Goal: Task Accomplishment & Management: Manage account settings

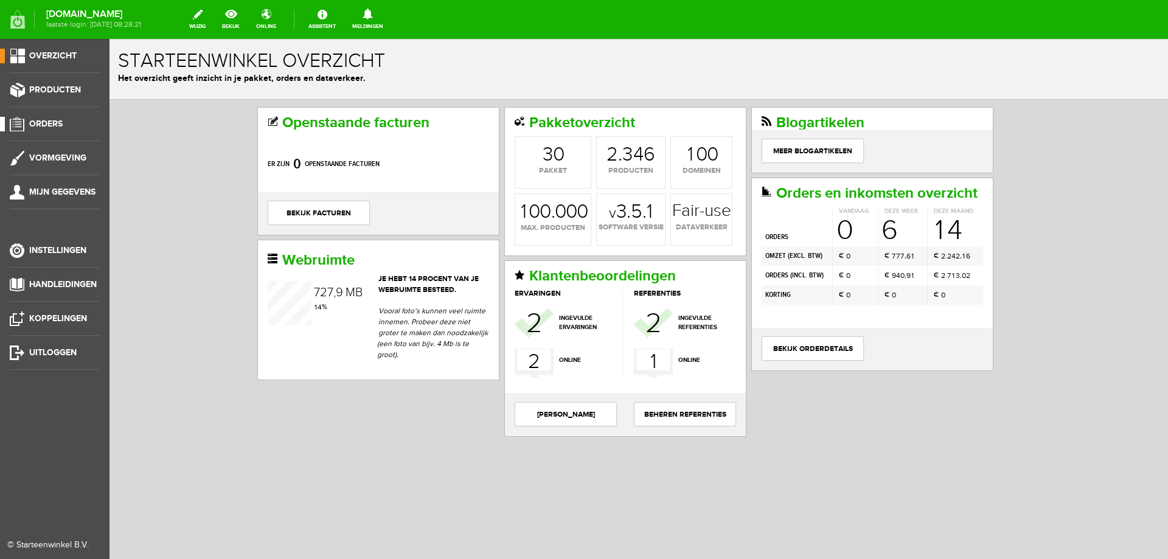
click at [35, 129] on link "Orders" at bounding box center [50, 124] width 100 height 15
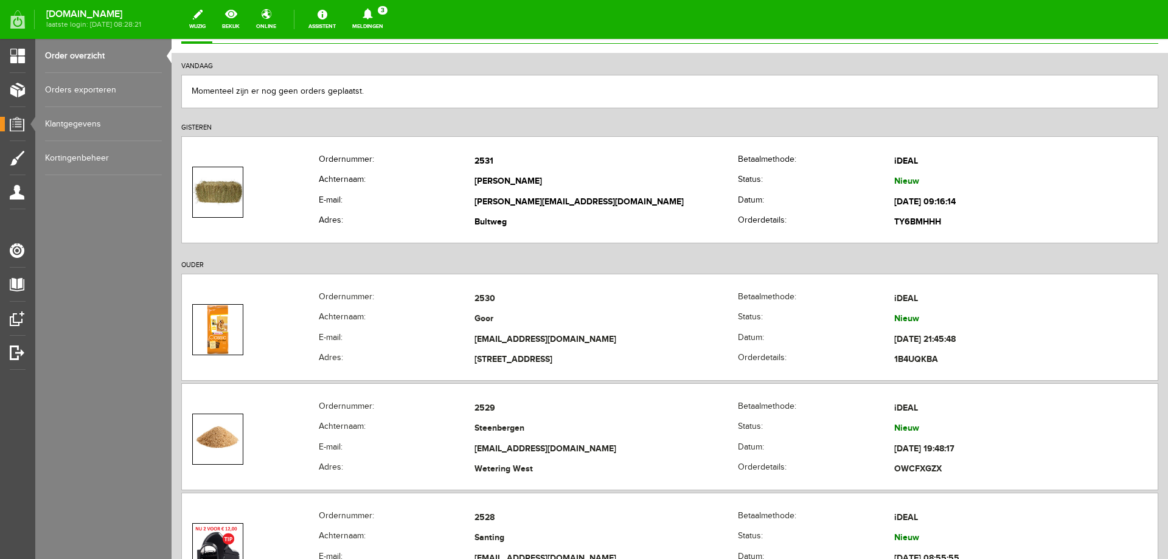
scroll to position [182, 0]
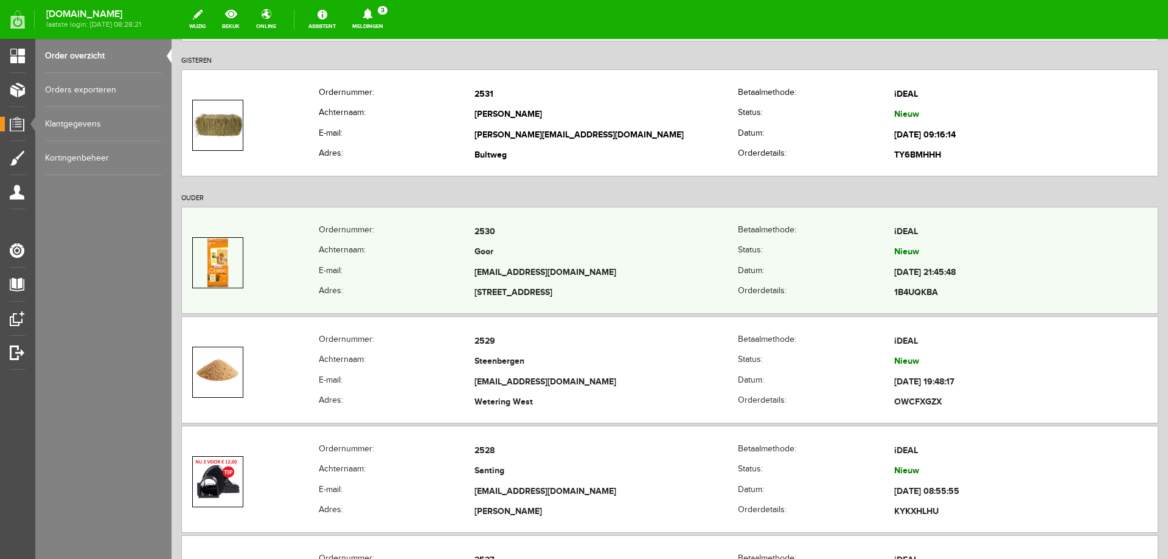
click at [620, 276] on td "[EMAIL_ADDRESS][DOMAIN_NAME]" at bounding box center [605, 273] width 263 height 21
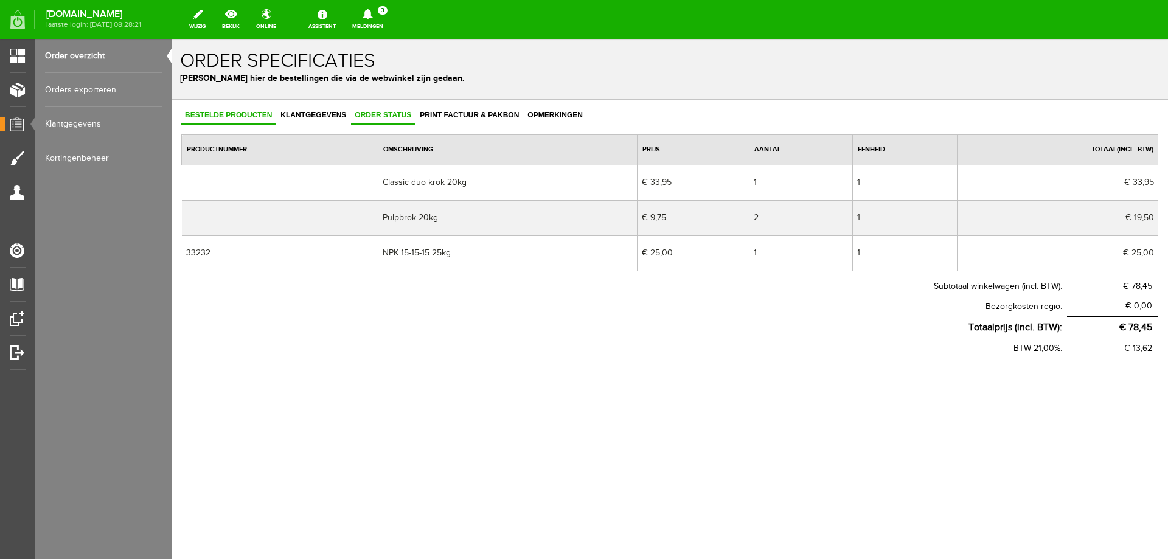
click at [390, 120] on link "Order status" at bounding box center [383, 116] width 64 height 18
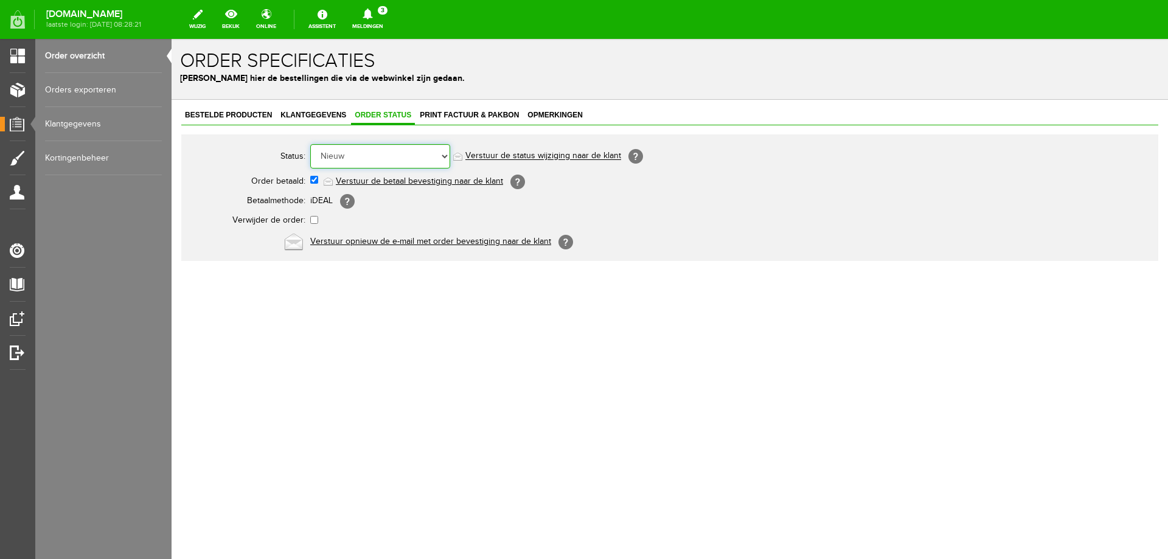
click at [400, 162] on select "Order niet afgerond Nieuw Order in behandeling Wacht op leverancier Wacht op be…" at bounding box center [380, 156] width 140 height 24
select select "7"
click at [310, 144] on select "Order niet afgerond Nieuw Order in behandeling Wacht op leverancier Wacht op be…" at bounding box center [380, 156] width 140 height 24
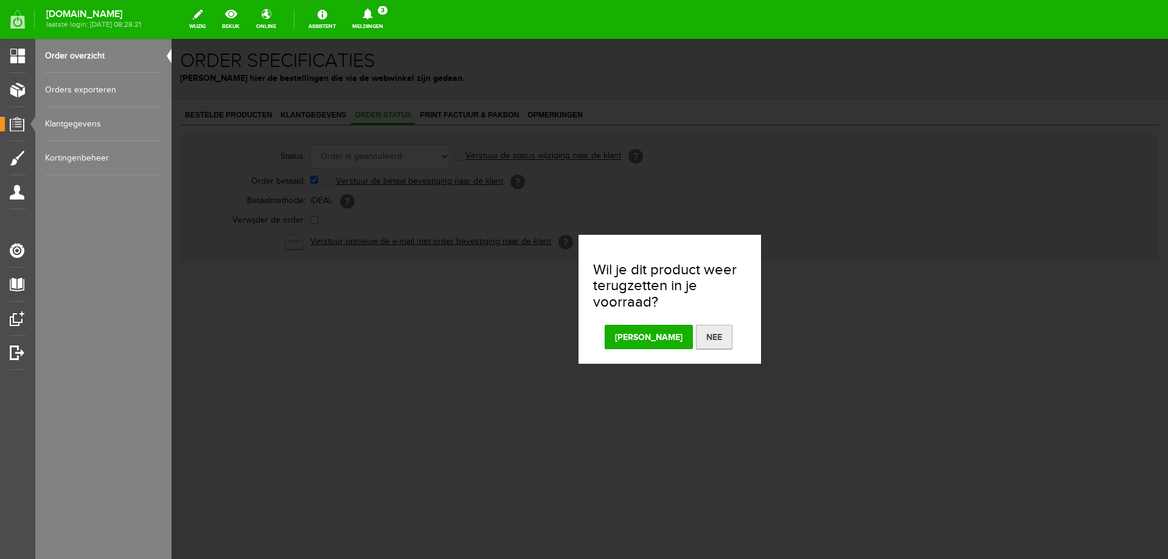
click at [696, 340] on button "Nee" at bounding box center [714, 337] width 36 height 24
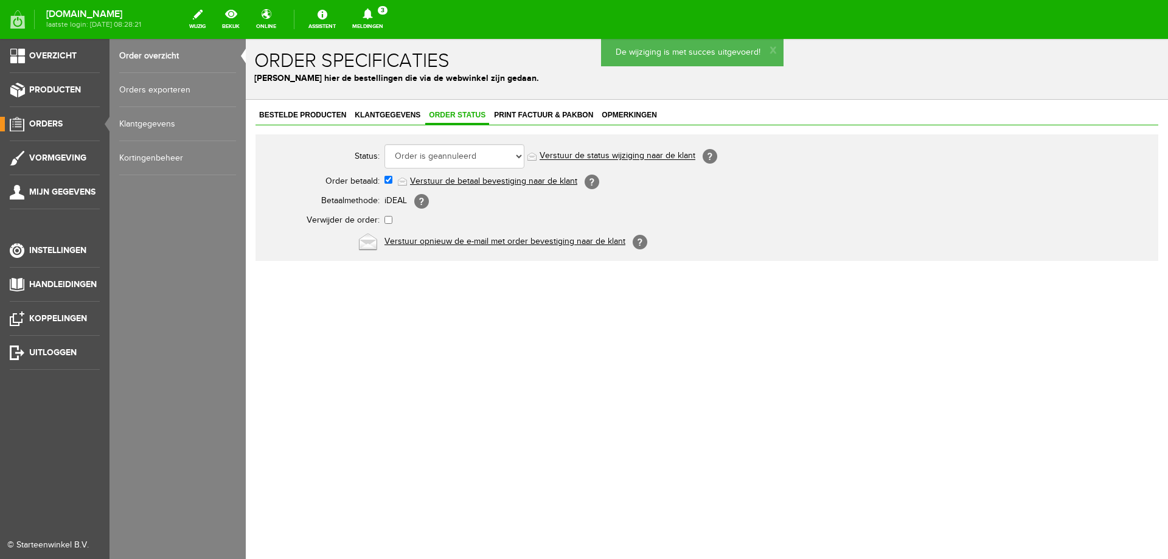
click at [58, 124] on span "Orders" at bounding box center [45, 124] width 33 height 10
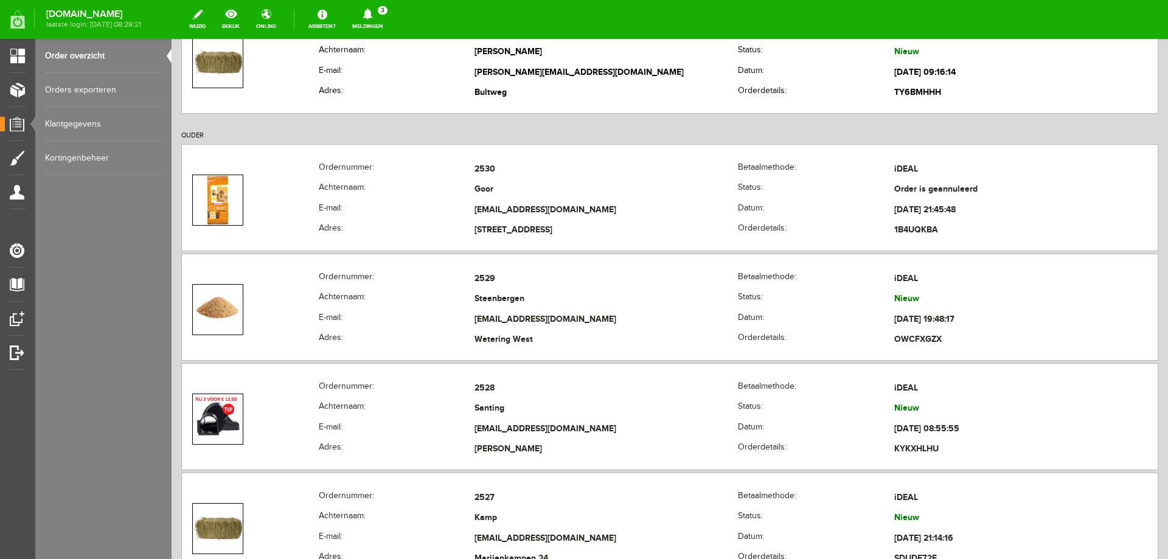
scroll to position [304, 0]
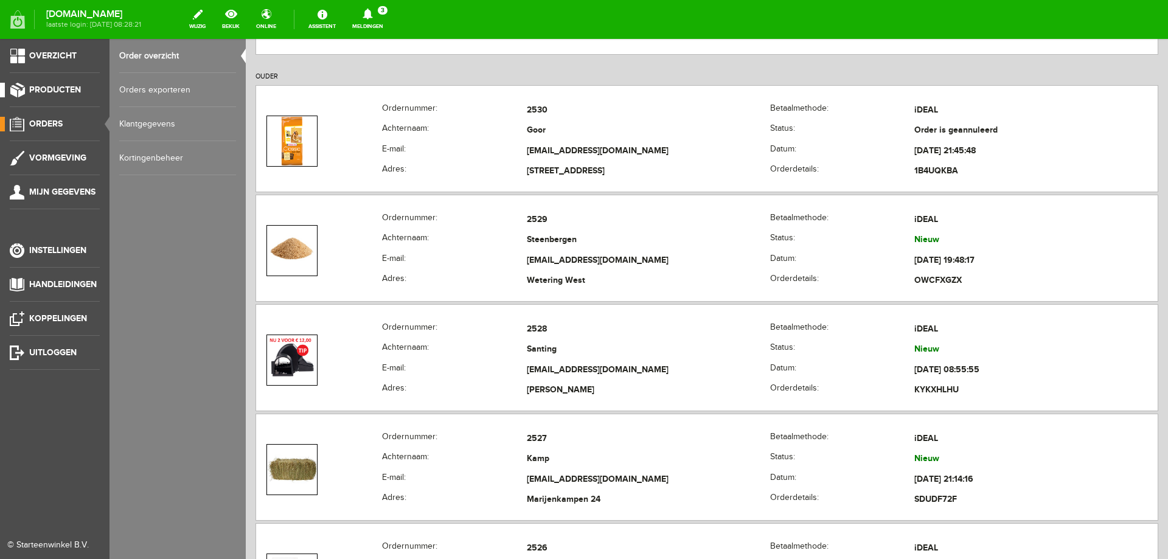
click at [49, 93] on span "Producten" at bounding box center [55, 90] width 52 height 10
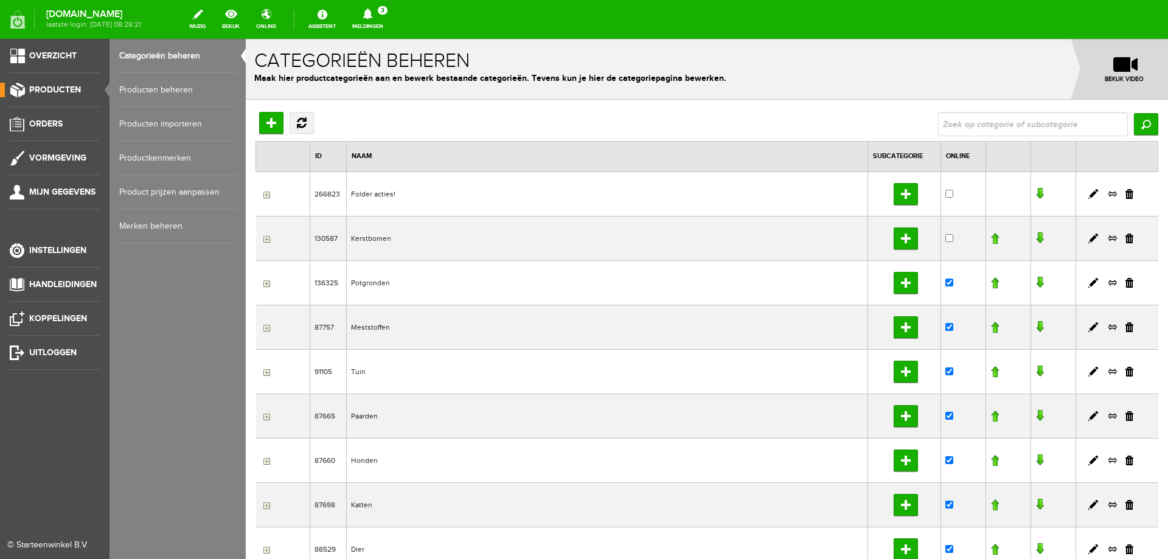
click at [145, 94] on link "Producten beheren" at bounding box center [177, 90] width 117 height 34
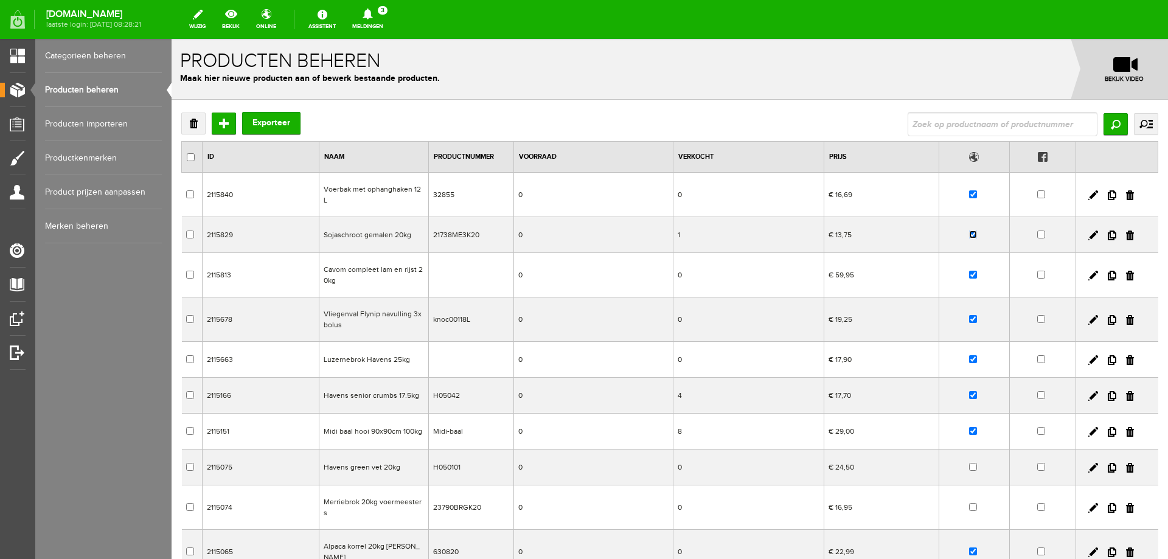
click at [969, 231] on input "checkbox" at bounding box center [973, 235] width 8 height 8
checkbox input "false"
